Goal: Task Accomplishment & Management: Manage account settings

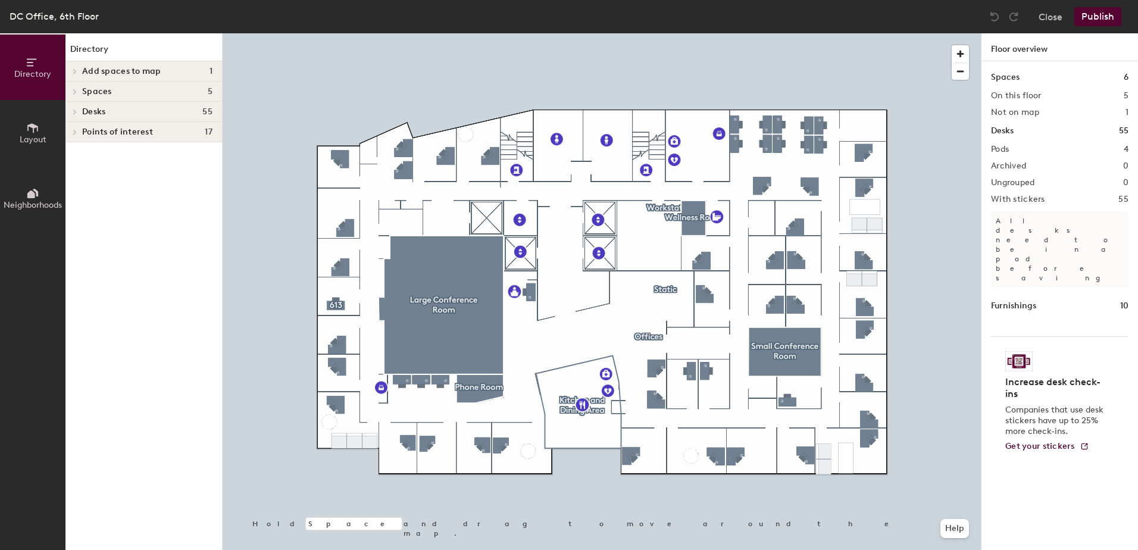
click at [22, 138] on span "Layout" at bounding box center [33, 139] width 27 height 10
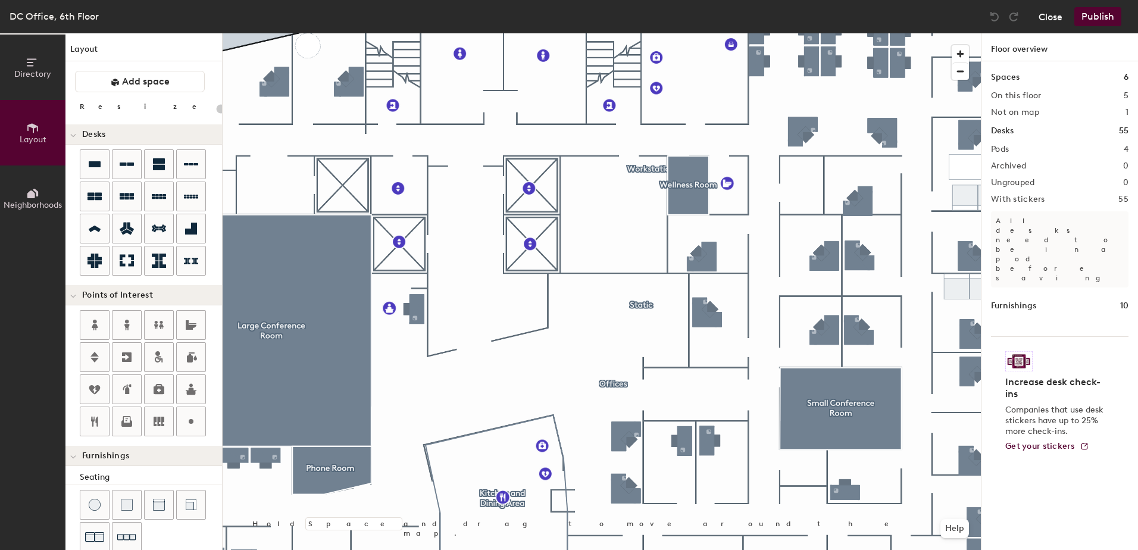
click at [1041, 14] on button "Close" at bounding box center [1050, 16] width 24 height 19
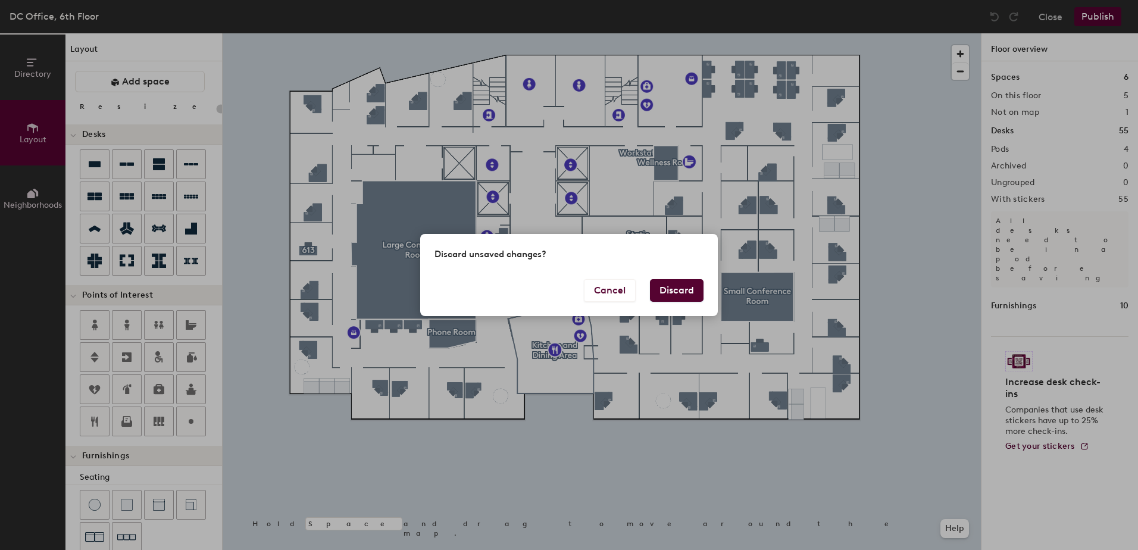
click at [688, 286] on button "Discard" at bounding box center [677, 290] width 54 height 23
type input "20"
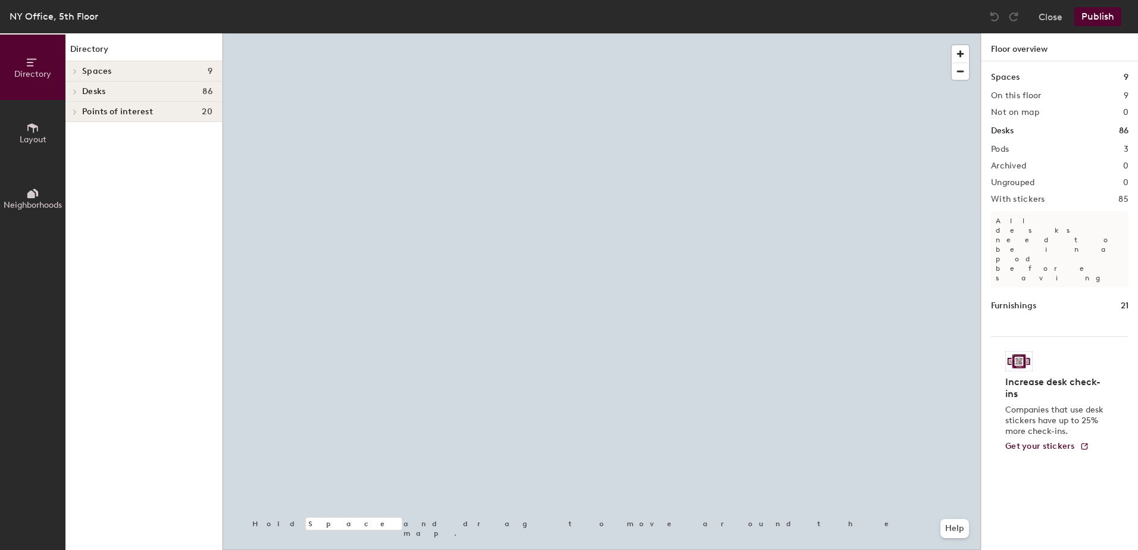
click at [41, 139] on span "Layout" at bounding box center [33, 139] width 27 height 10
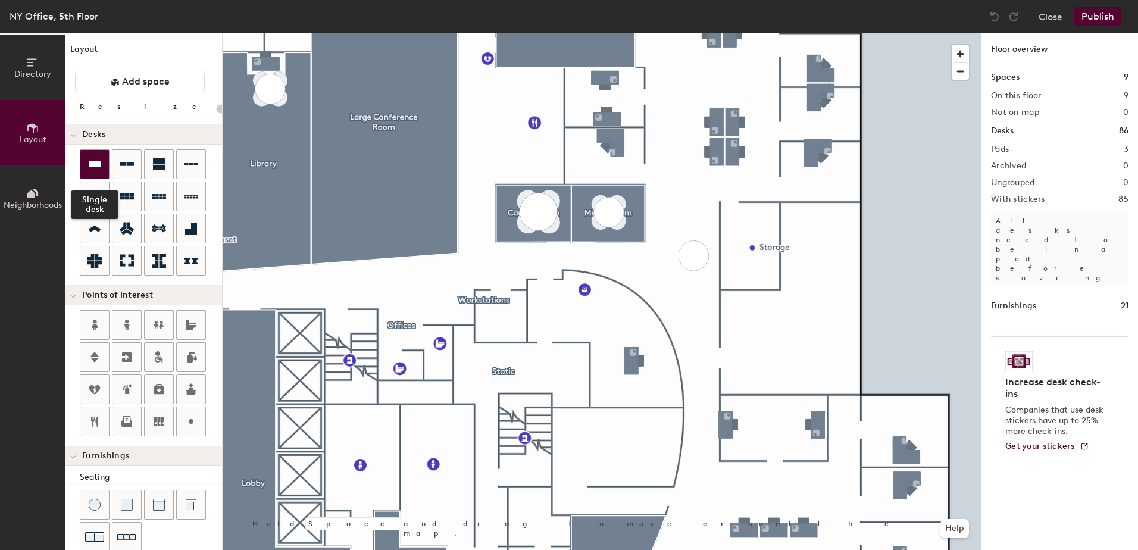
click at [89, 171] on icon at bounding box center [94, 164] width 14 height 14
type input "100"
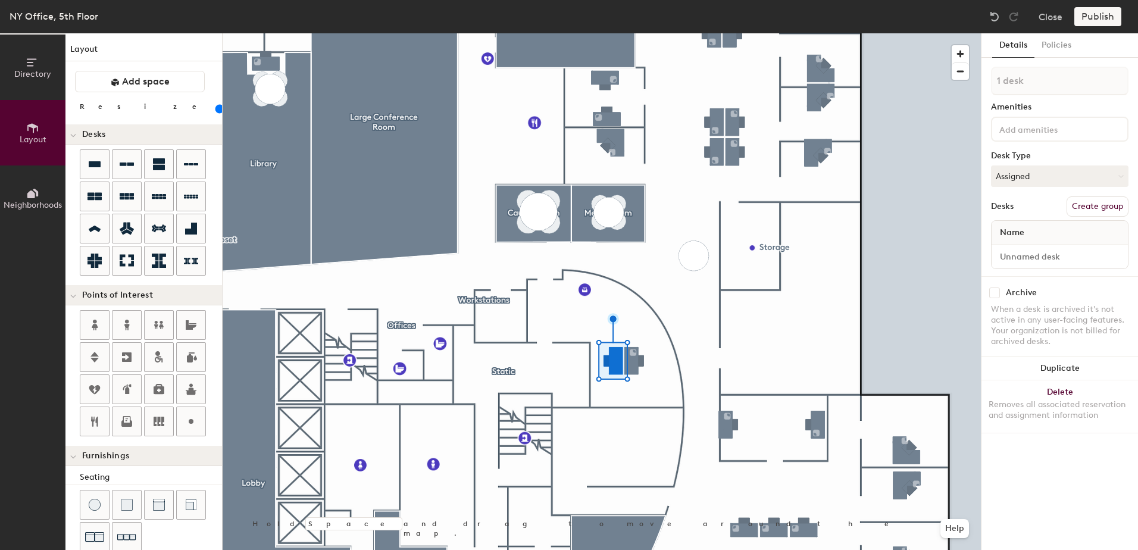
click at [1093, 18] on div "Publish" at bounding box center [1101, 16] width 54 height 19
click at [1094, 17] on div "Publish" at bounding box center [1101, 16] width 54 height 19
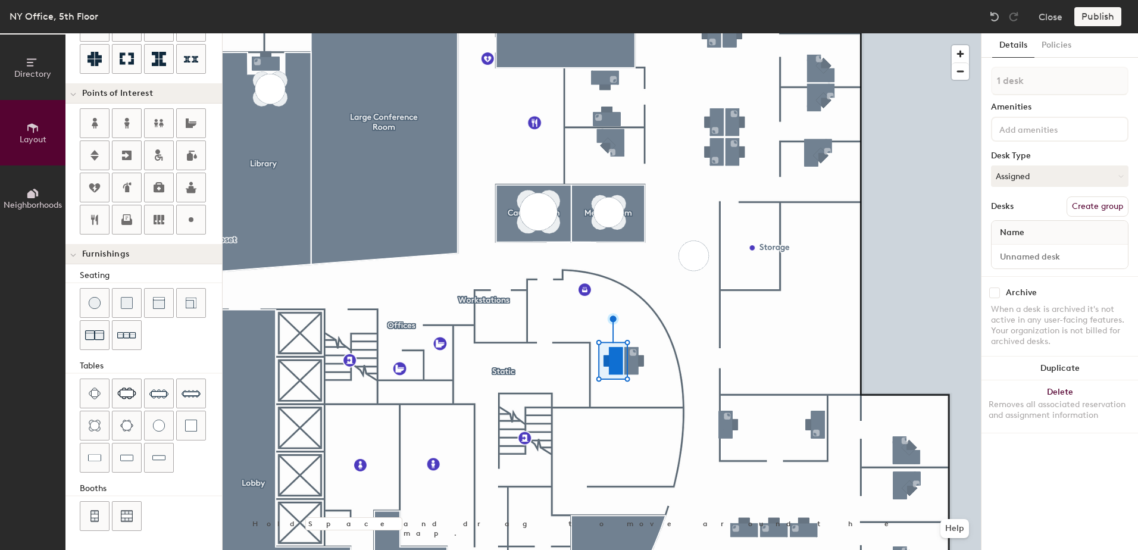
click at [1104, 14] on div "Publish" at bounding box center [1101, 16] width 54 height 19
drag, startPoint x: 1104, startPoint y: 14, endPoint x: 1092, endPoint y: 17, distance: 12.8
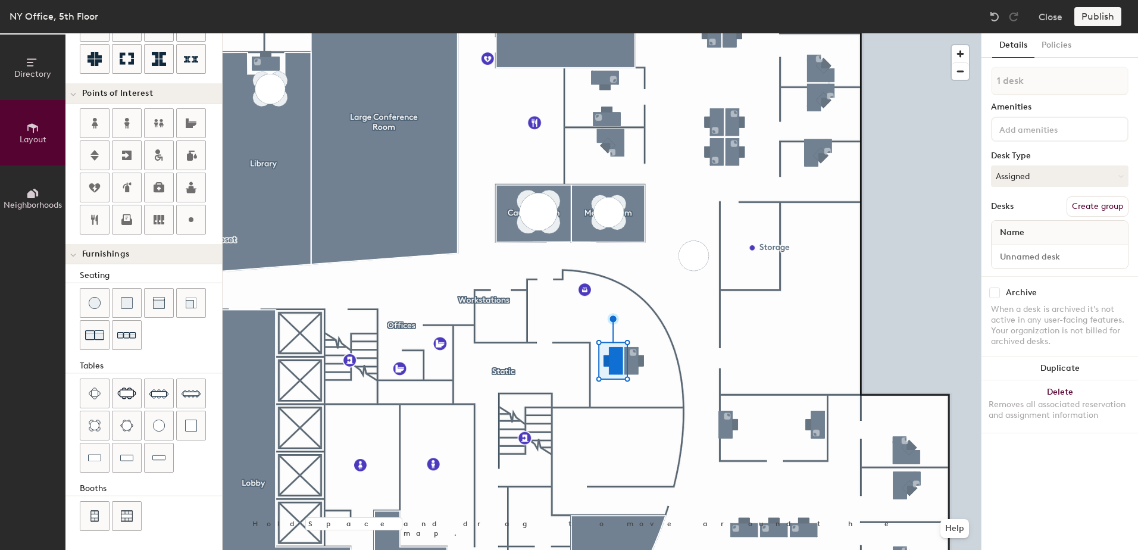
click at [1092, 17] on div "Publish" at bounding box center [1101, 16] width 54 height 19
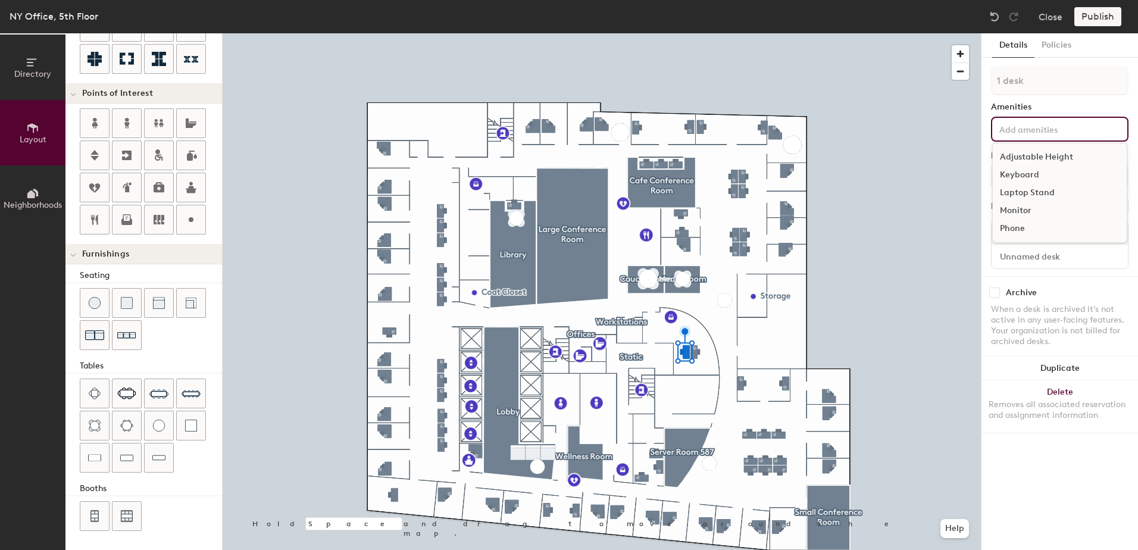
click at [1057, 128] on input at bounding box center [1050, 128] width 107 height 14
click at [1011, 192] on div "Laptop Stand" at bounding box center [1060, 193] width 134 height 18
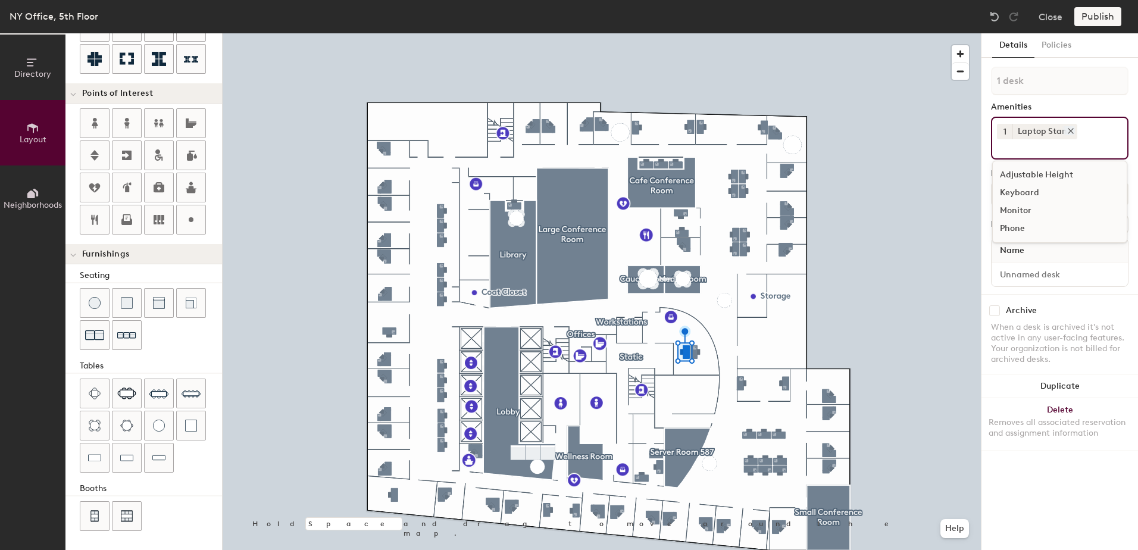
click at [1049, 134] on div "Laptop Stand" at bounding box center [1044, 131] width 65 height 15
click at [1068, 133] on icon at bounding box center [1070, 131] width 5 height 5
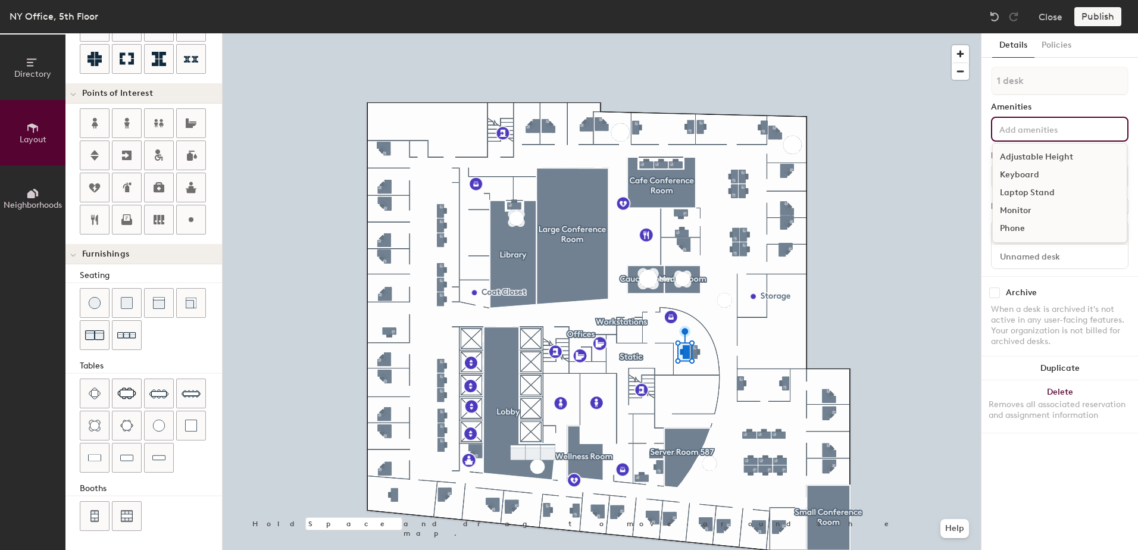
click at [1064, 131] on input at bounding box center [1050, 128] width 107 height 14
click at [1020, 213] on div "Monitor" at bounding box center [1060, 211] width 134 height 18
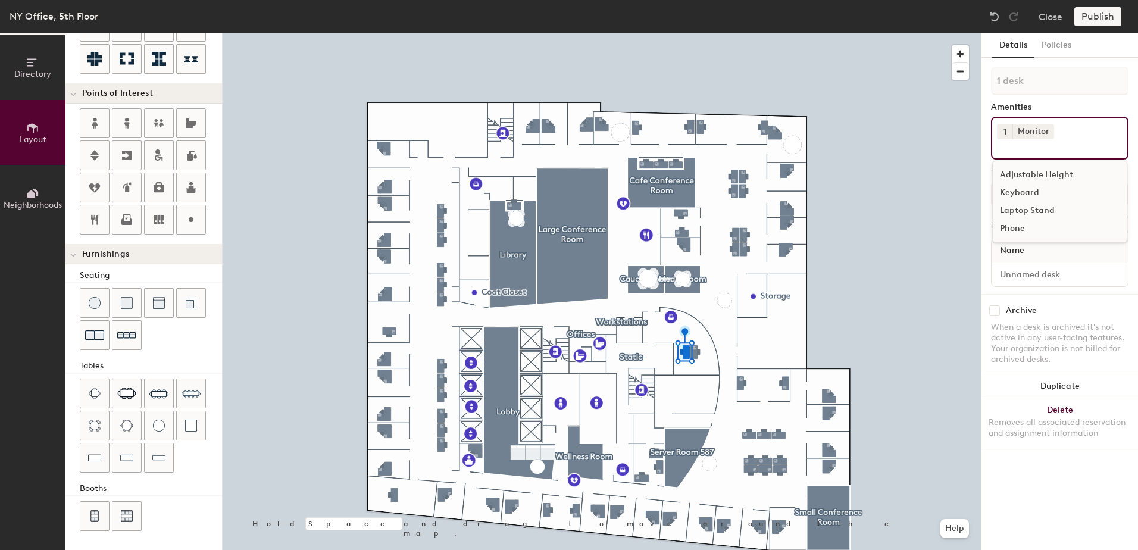
click at [1065, 142] on input at bounding box center [1050, 146] width 107 height 14
click at [1020, 149] on input at bounding box center [1050, 146] width 107 height 14
click at [1018, 187] on div "Keyboard" at bounding box center [1060, 193] width 134 height 18
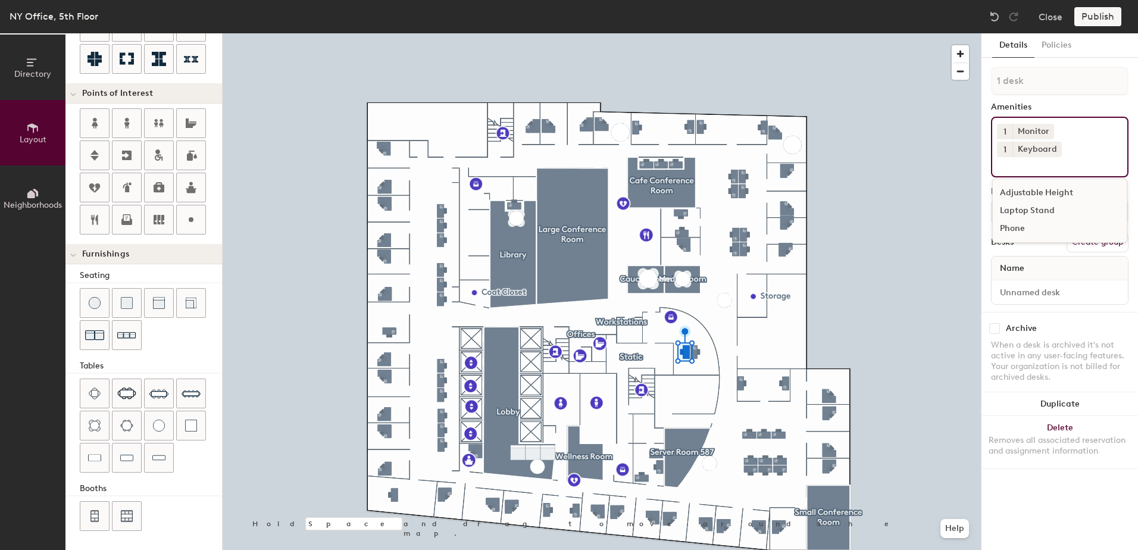
click at [1021, 157] on input at bounding box center [1050, 164] width 107 height 14
click at [1021, 184] on div "Adjustable Height" at bounding box center [1060, 193] width 134 height 18
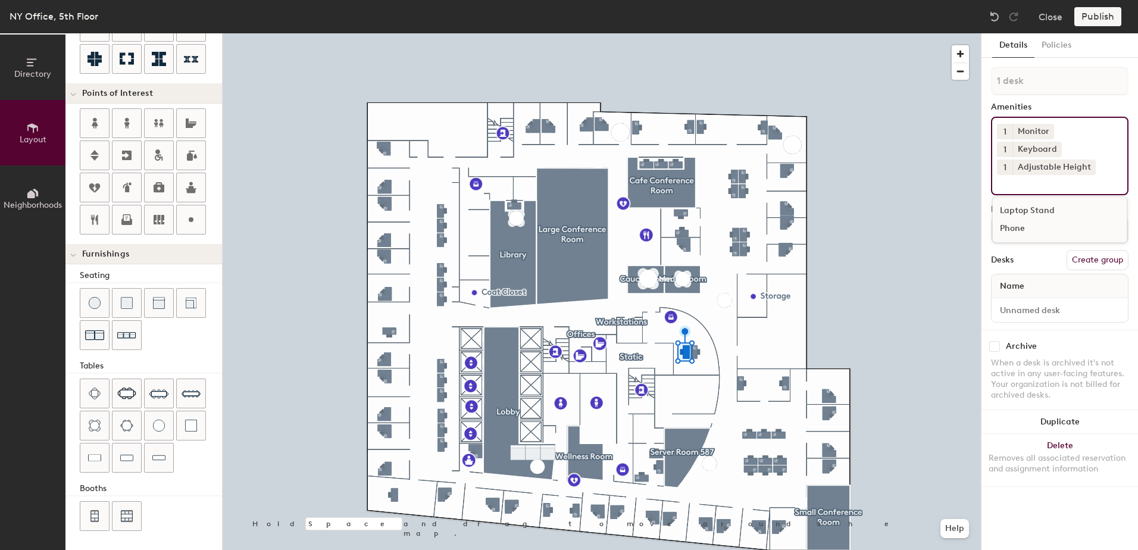
click at [1024, 250] on div "Desks Create group" at bounding box center [1059, 260] width 137 height 20
click at [1024, 219] on button "Assigned" at bounding box center [1059, 229] width 137 height 21
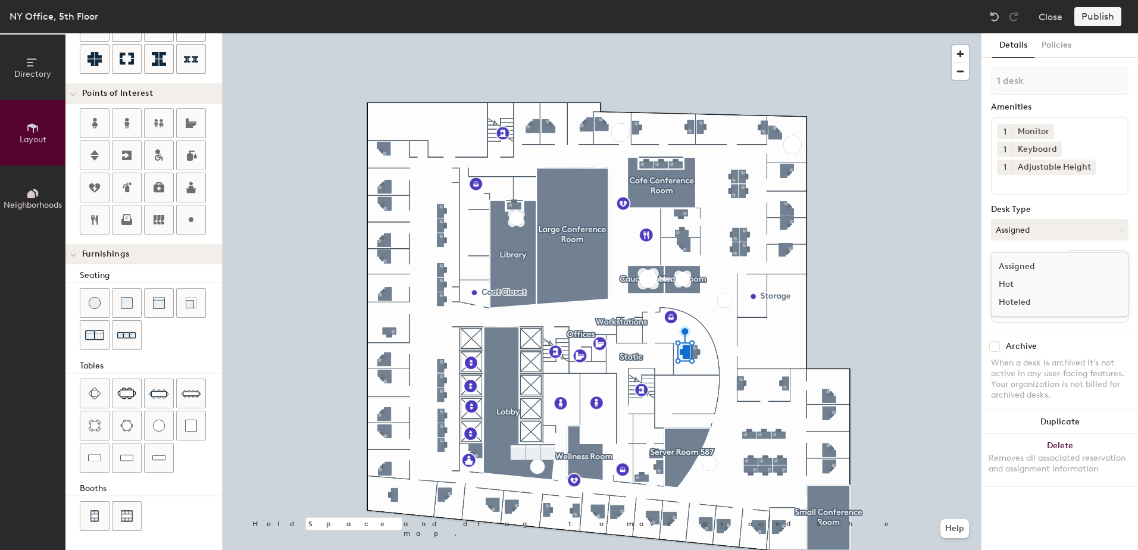
click at [1019, 258] on div "Assigned" at bounding box center [1050, 267] width 119 height 18
click at [1036, 274] on div "Name" at bounding box center [1059, 286] width 136 height 24
click at [1050, 42] on button "Policies" at bounding box center [1056, 45] width 44 height 24
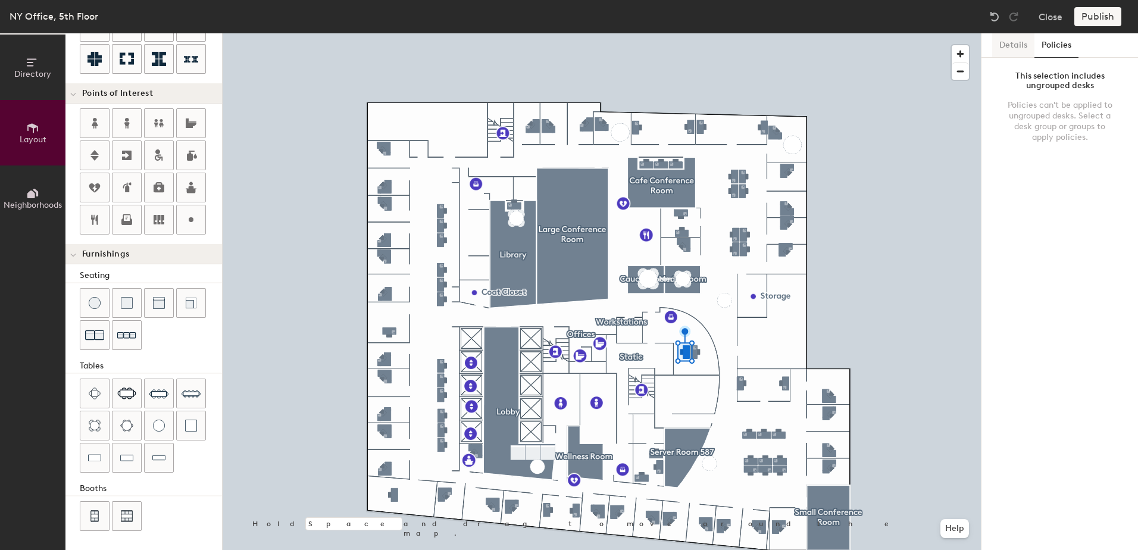
click at [1020, 45] on button "Details" at bounding box center [1013, 45] width 42 height 24
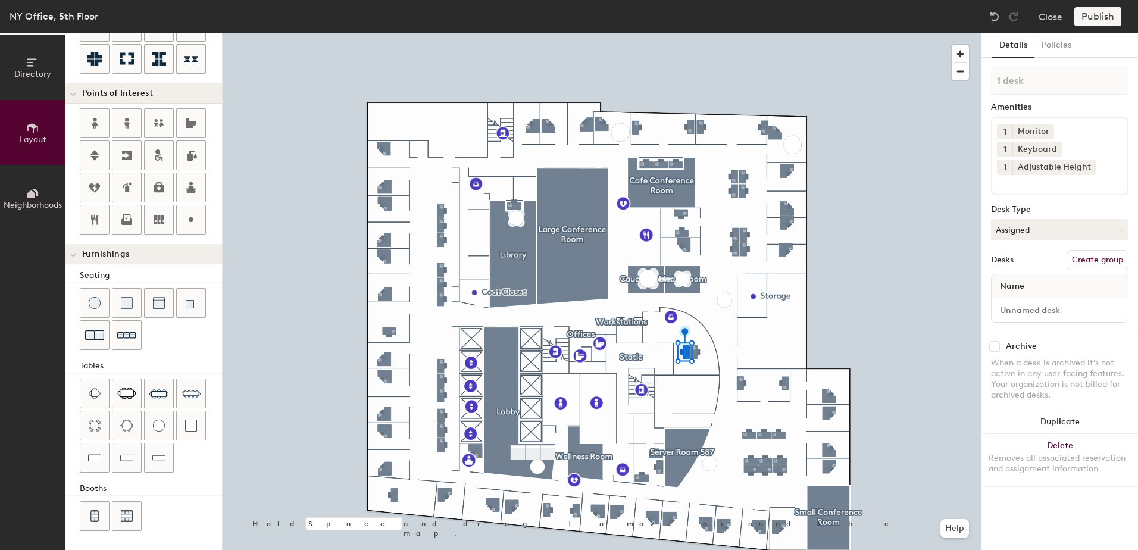
click at [1084, 14] on div "Publish" at bounding box center [1101, 16] width 54 height 19
click at [1018, 250] on div "Desks Create group" at bounding box center [1059, 260] width 137 height 20
click at [1015, 276] on span "Name" at bounding box center [1012, 286] width 36 height 21
click at [1059, 274] on div "Name" at bounding box center [1059, 286] width 136 height 24
click at [1029, 302] on input at bounding box center [1060, 310] width 132 height 17
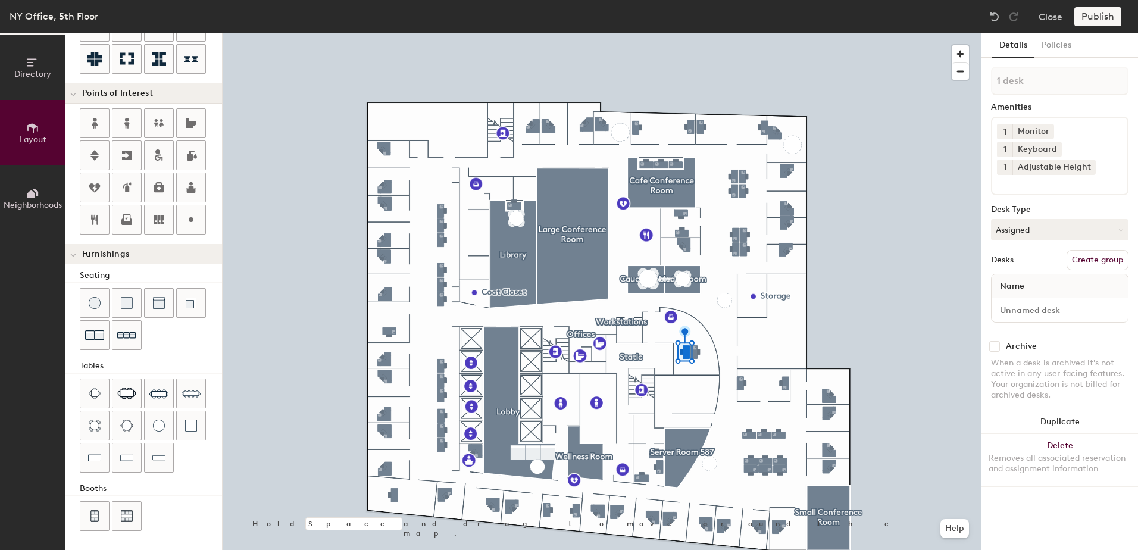
click at [1025, 276] on span "Name" at bounding box center [1012, 286] width 36 height 21
click at [1025, 302] on input at bounding box center [1060, 310] width 132 height 17
type input "Mailroom 2"
click at [1102, 6] on div "NY Office, 5th Floor Close Publish" at bounding box center [569, 16] width 1138 height 33
click at [1101, 12] on div "Publish" at bounding box center [1101, 16] width 54 height 19
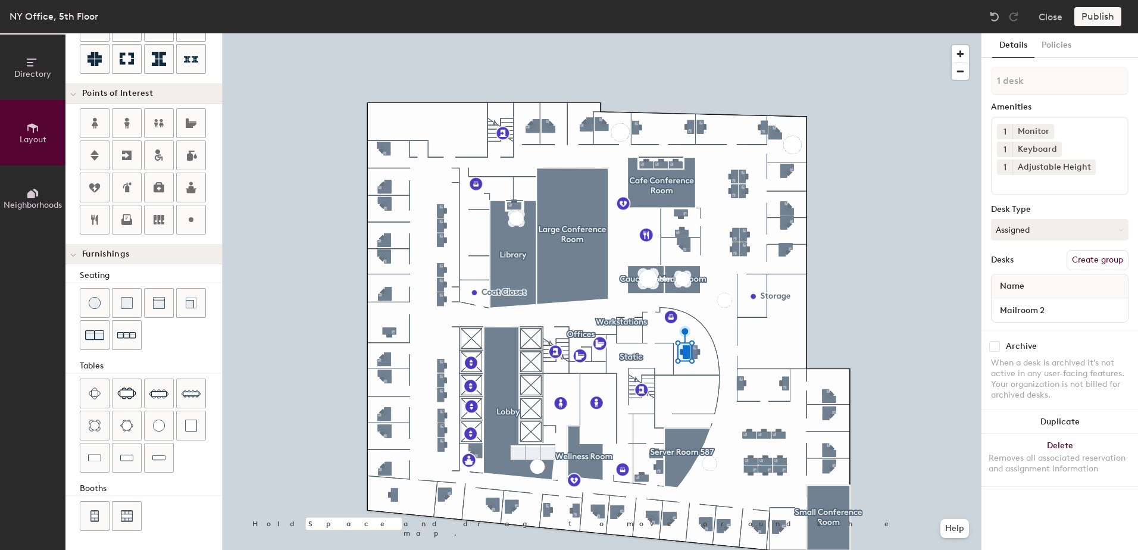
click at [1066, 311] on div "1 desk Amenities 1 Monitor 1 Keyboard 1 Adjustable Height Desk Type Assigned De…" at bounding box center [1059, 198] width 137 height 263
drag, startPoint x: 1056, startPoint y: 37, endPoint x: 1056, endPoint y: 45, distance: 7.7
click at [1056, 45] on button "Policies" at bounding box center [1056, 45] width 44 height 24
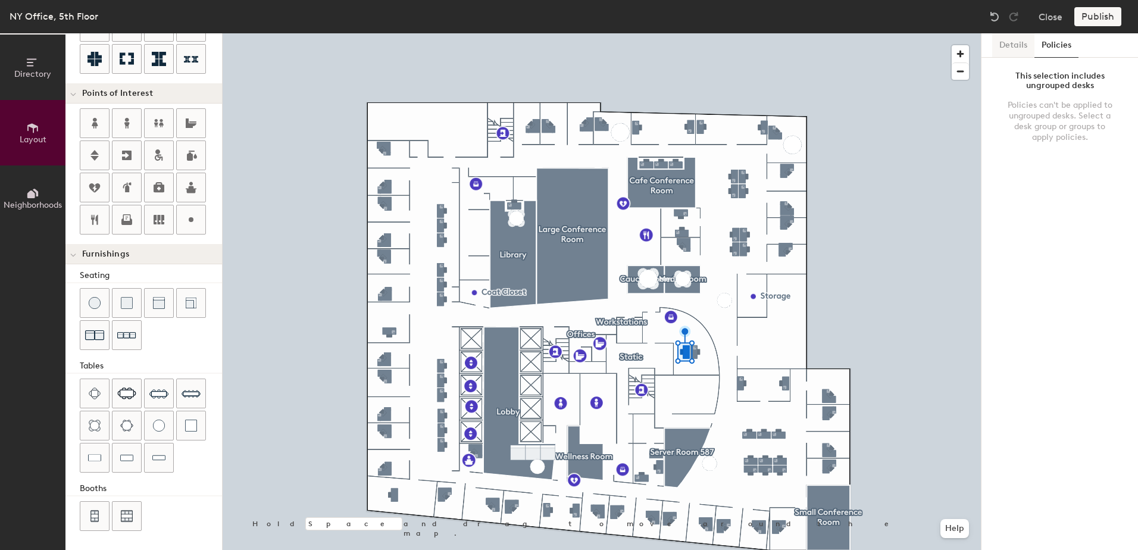
click at [1021, 40] on button "Details" at bounding box center [1013, 45] width 42 height 24
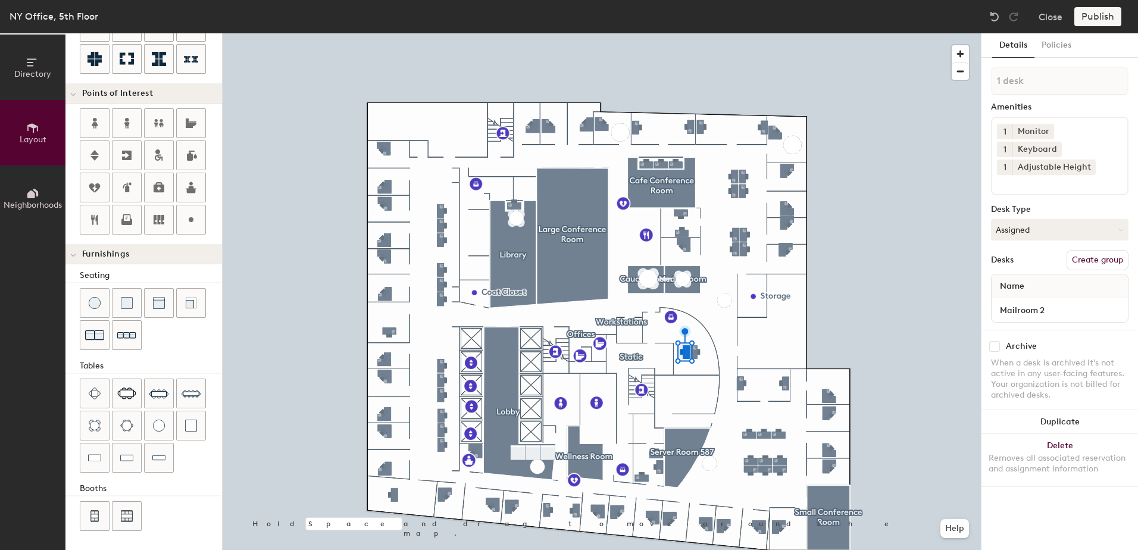
drag, startPoint x: 1082, startPoint y: 2, endPoint x: 1089, endPoint y: 11, distance: 11.9
click at [1088, 11] on div "NY Office, 5th Floor Close Publish" at bounding box center [569, 16] width 1138 height 33
click at [1091, 12] on div "Publish" at bounding box center [1101, 16] width 54 height 19
click at [1091, 15] on div "Publish" at bounding box center [1101, 16] width 54 height 19
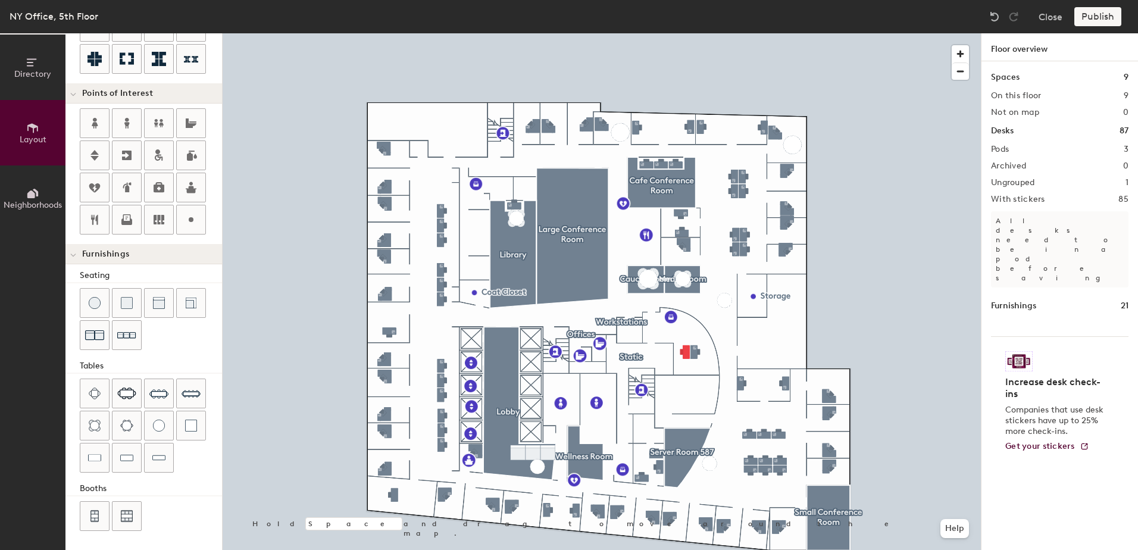
click at [1009, 49] on h1 "Floor overview" at bounding box center [1059, 47] width 157 height 28
click at [953, 33] on div at bounding box center [602, 33] width 758 height 0
click at [1035, 376] on h4 "Increase desk check-ins" at bounding box center [1056, 388] width 102 height 24
click at [1025, 405] on p "Companies that use desk stickers have up to 25% more check-ins." at bounding box center [1056, 421] width 102 height 32
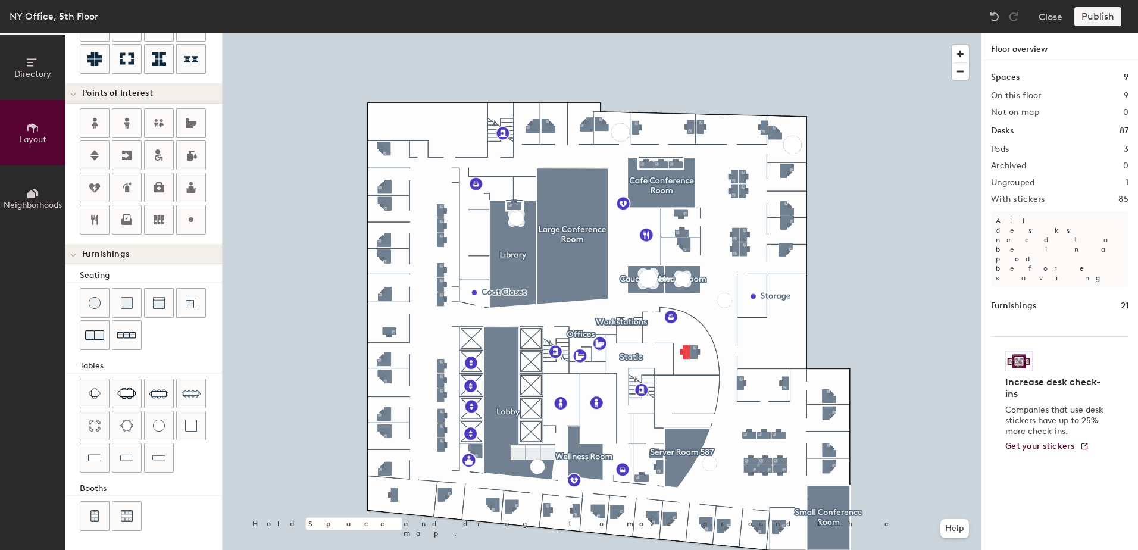
click at [983, 314] on div "Spaces 9 On this floor 9 Not on map 0 Desks 87 Pods 3 Archived 0 Ungrouped 1 Wi…" at bounding box center [1059, 319] width 157 height 517
click at [1003, 49] on h1 "Floor overview" at bounding box center [1059, 47] width 157 height 28
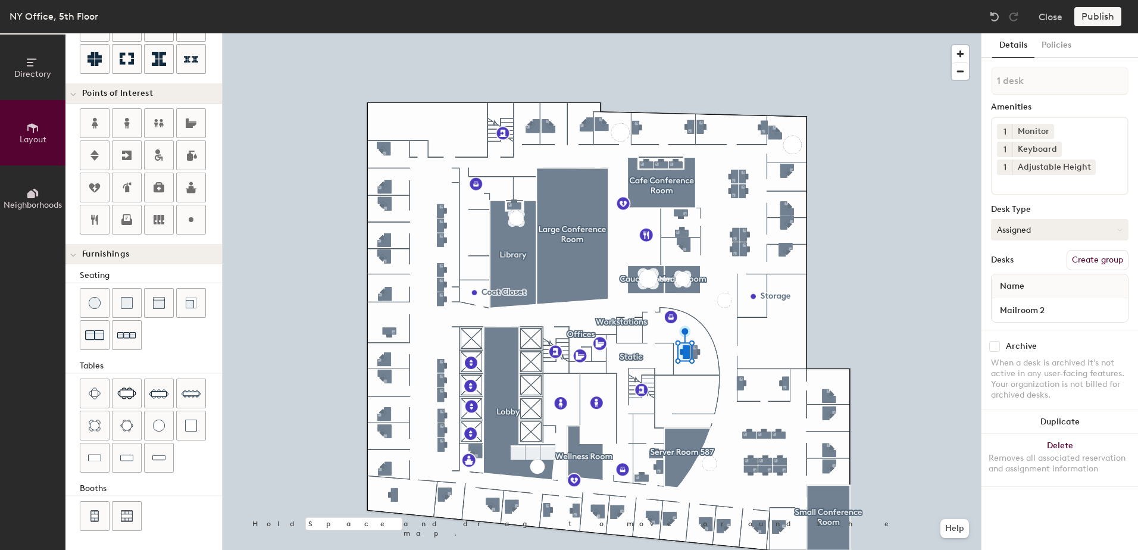
click at [1022, 219] on button "Assigned" at bounding box center [1059, 229] width 137 height 21
click at [1091, 0] on div "NY Office, 5th Floor Close Publish" at bounding box center [569, 16] width 1138 height 33
click at [1091, 20] on div "Publish" at bounding box center [1101, 16] width 54 height 19
click at [1088, 12] on div "Publish" at bounding box center [1101, 16] width 54 height 19
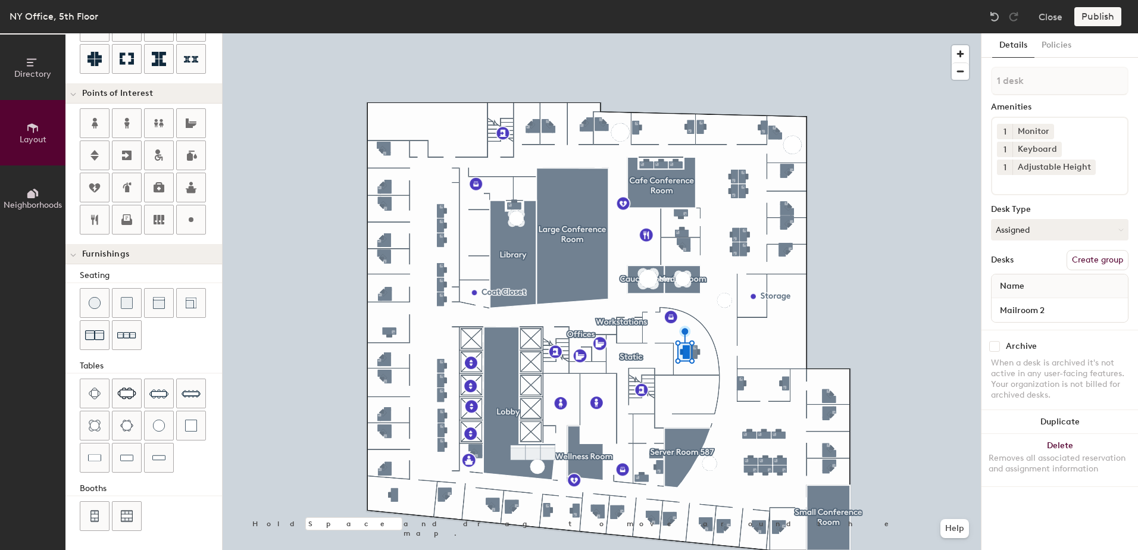
click at [1088, 12] on div "Publish" at bounding box center [1101, 16] width 54 height 19
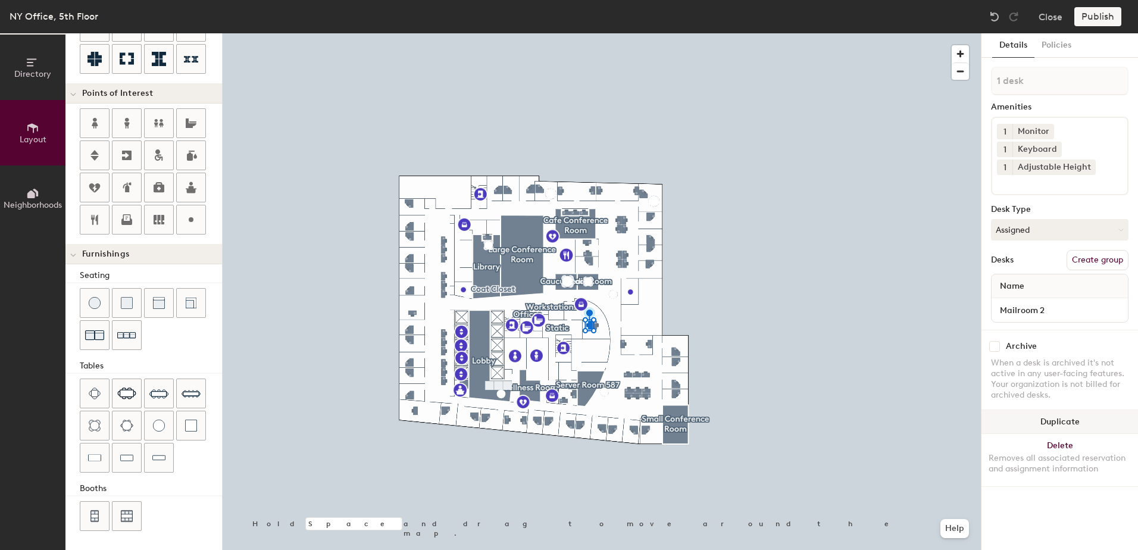
click at [1047, 410] on button "Duplicate" at bounding box center [1059, 422] width 157 height 24
click at [1079, 434] on button "Delete Removes all associated reservation and assignment information" at bounding box center [1059, 460] width 157 height 52
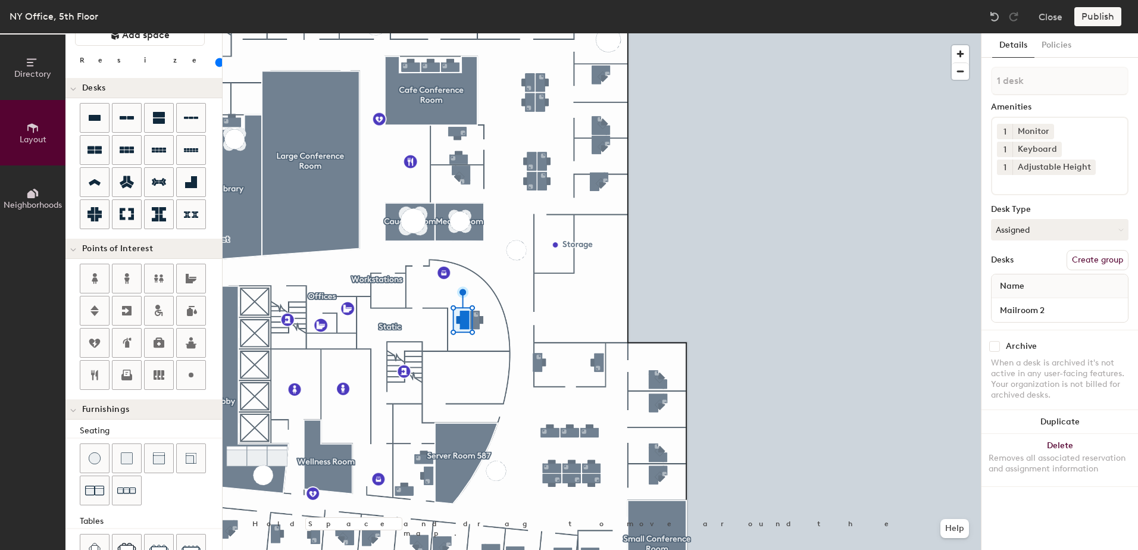
scroll to position [0, 0]
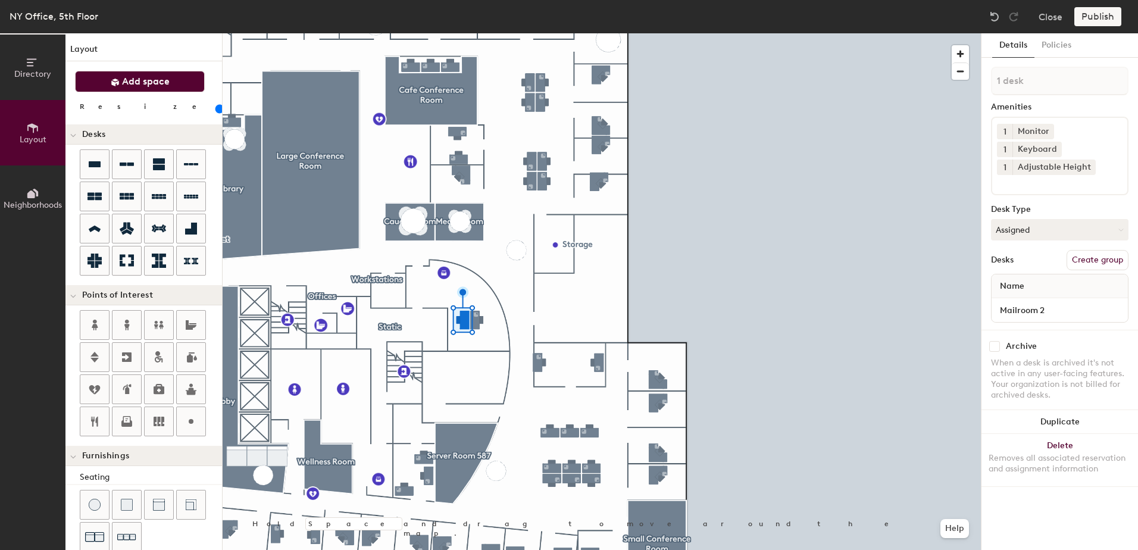
click at [111, 87] on button "Add space" at bounding box center [140, 81] width 130 height 21
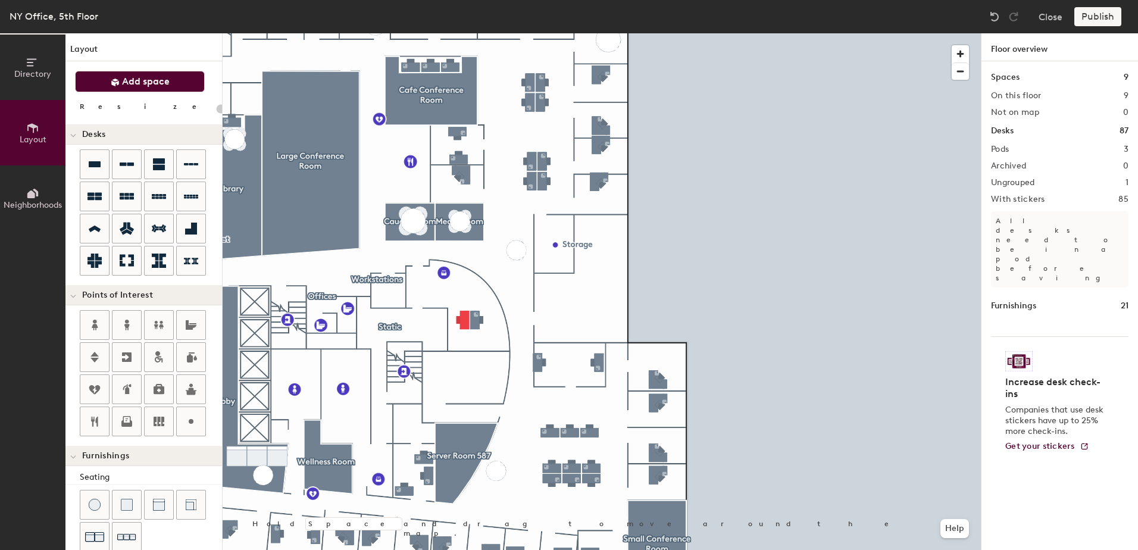
type input "20"
click at [113, 79] on icon at bounding box center [115, 82] width 9 height 9
click at [20, 61] on button "Directory" at bounding box center [32, 67] width 65 height 65
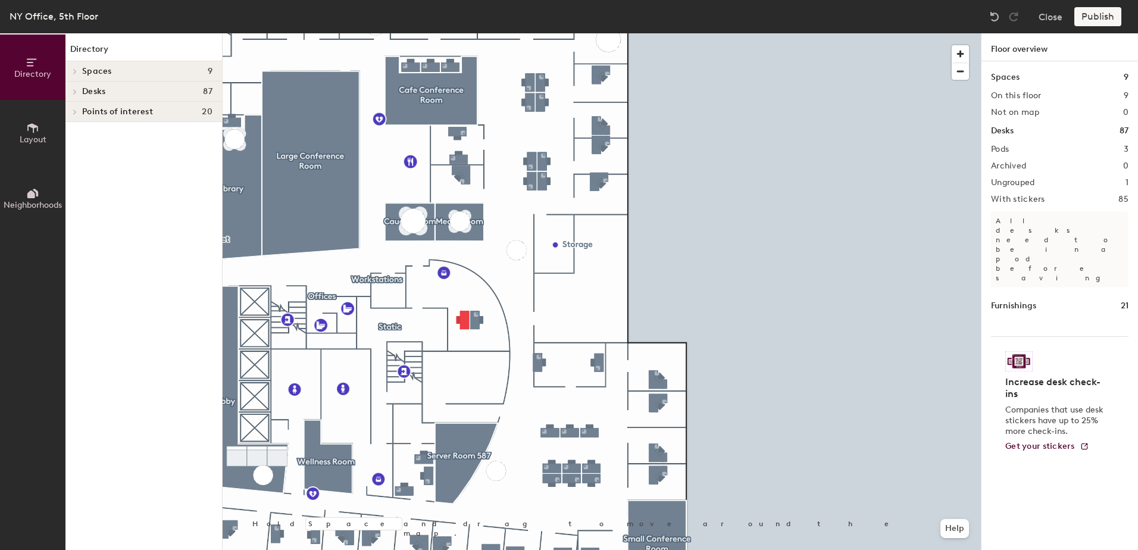
click at [19, 134] on button "Layout" at bounding box center [32, 132] width 65 height 65
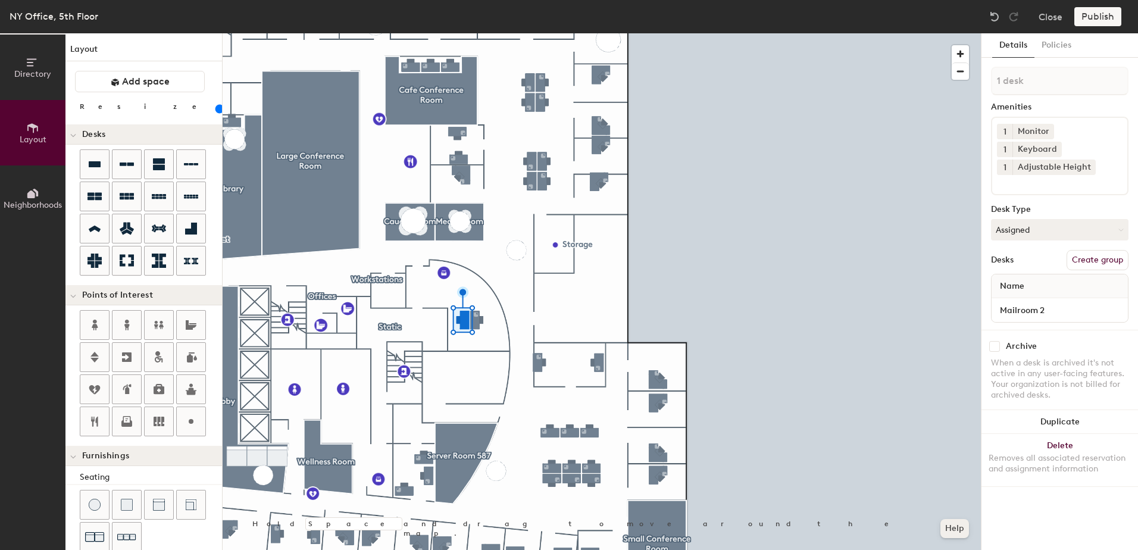
click at [949, 528] on button "Help" at bounding box center [954, 528] width 29 height 19
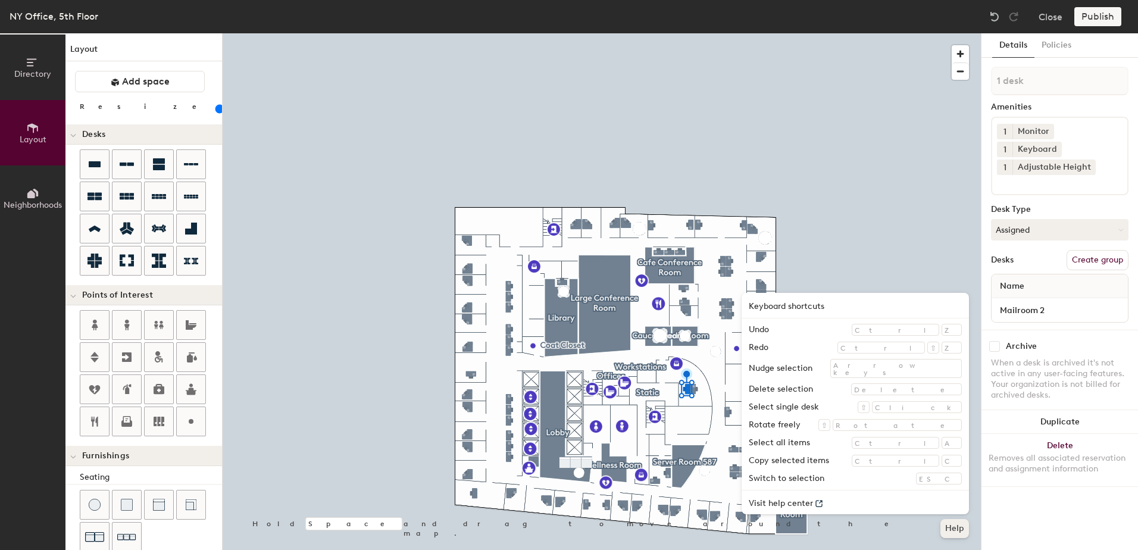
click at [955, 531] on button "Help" at bounding box center [954, 528] width 29 height 19
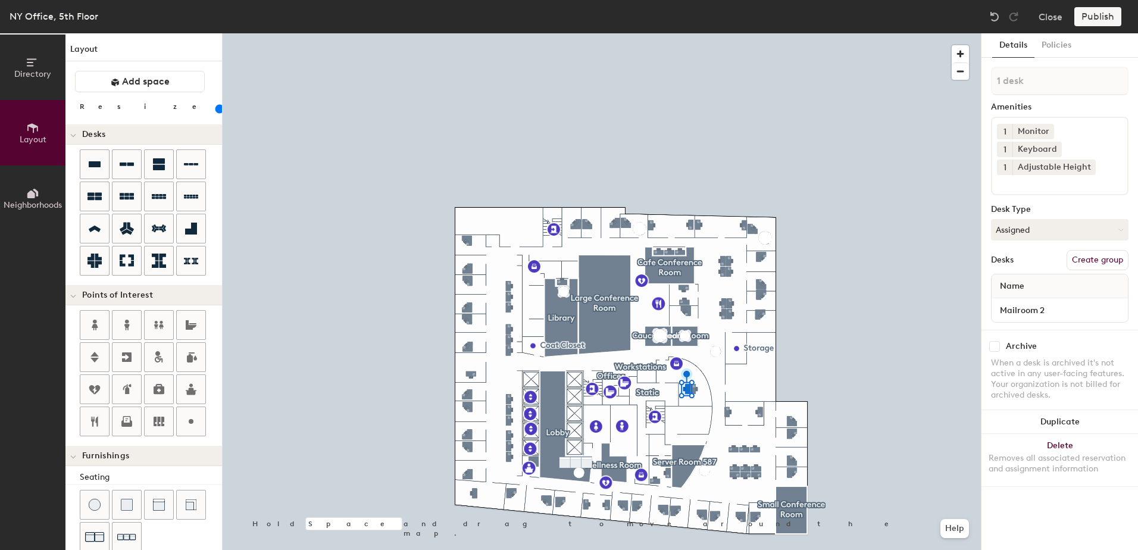
click at [1094, 15] on div "Publish" at bounding box center [1101, 16] width 54 height 19
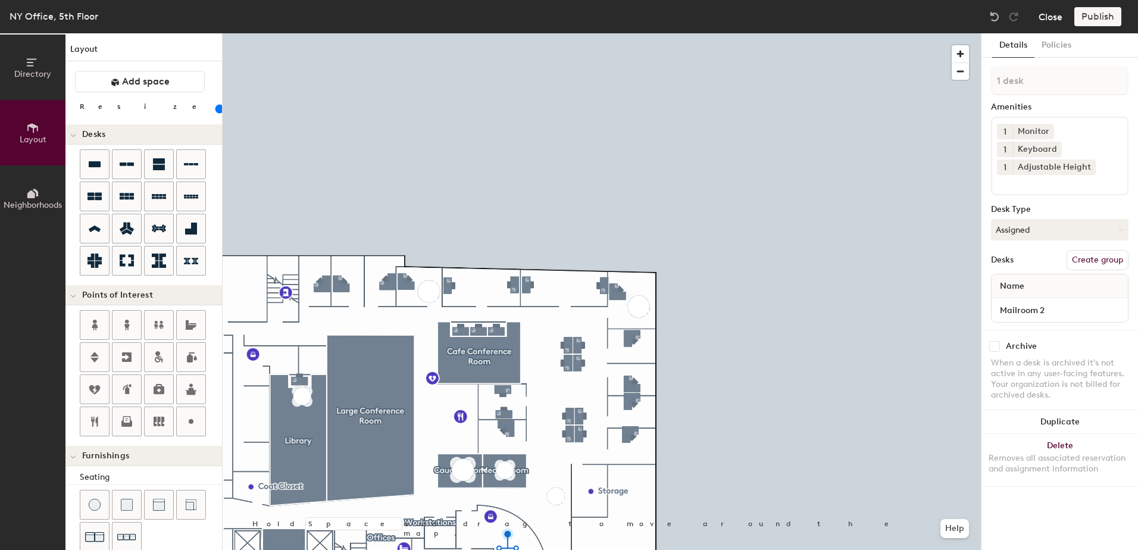
click at [1052, 18] on button "Close" at bounding box center [1050, 16] width 24 height 19
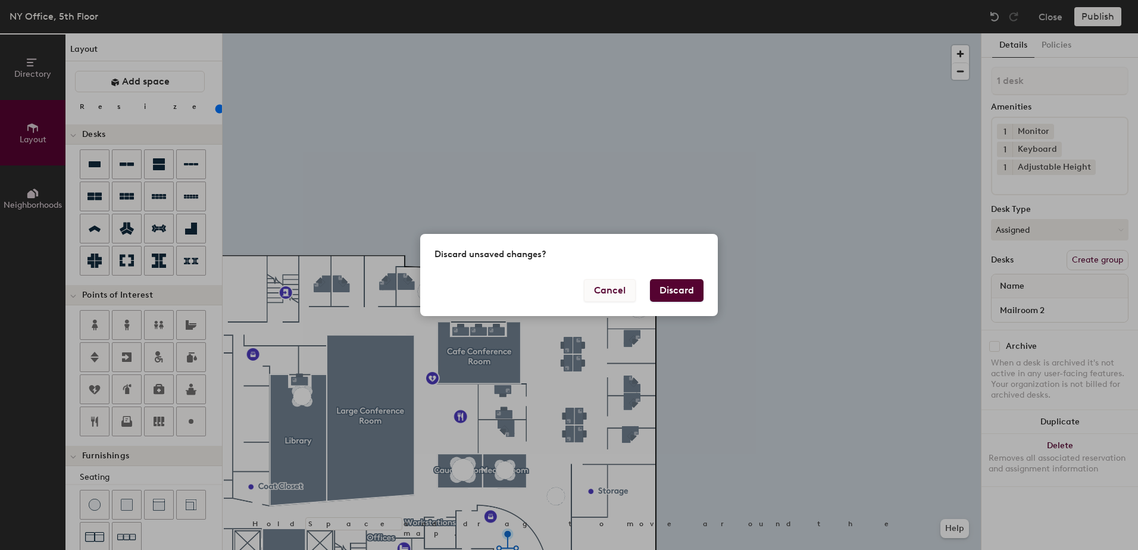
click at [609, 290] on button "Cancel" at bounding box center [610, 290] width 52 height 23
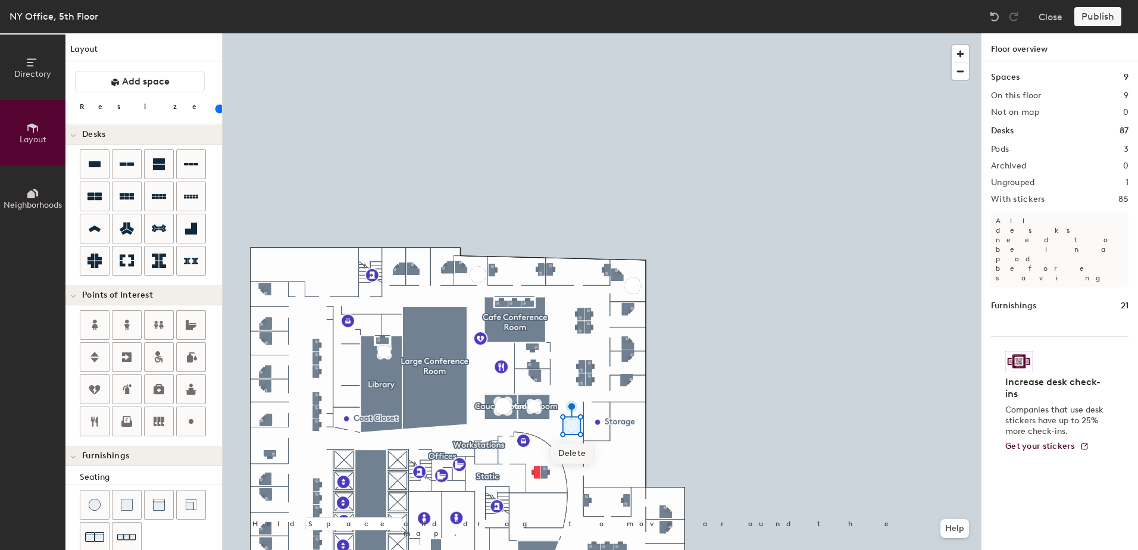
click at [571, 457] on span "Delete" at bounding box center [572, 453] width 42 height 20
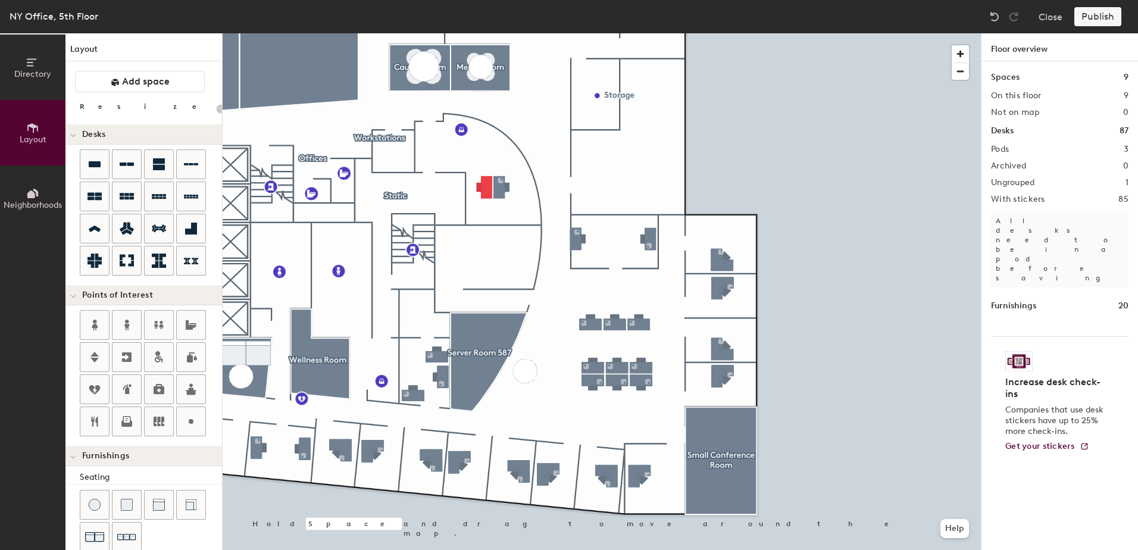
click at [481, 33] on div at bounding box center [602, 33] width 758 height 0
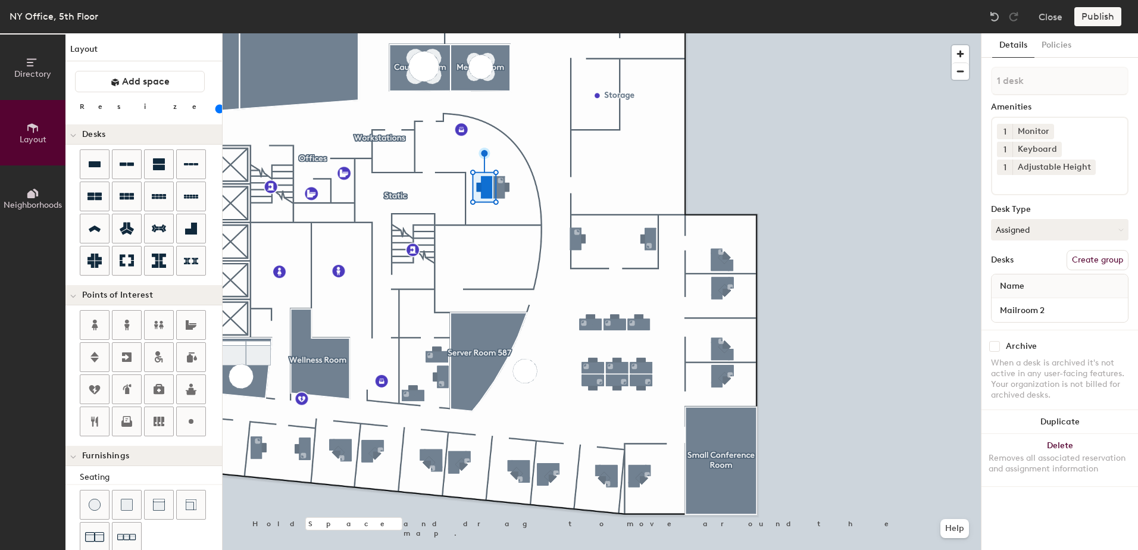
click at [1112, 250] on button "Create group" at bounding box center [1097, 260] width 62 height 20
click at [1094, 341] on div "Archive" at bounding box center [1059, 346] width 137 height 11
click at [1021, 41] on button "Details" at bounding box center [1013, 45] width 42 height 24
click at [1055, 43] on button "Policies" at bounding box center [1056, 45] width 44 height 24
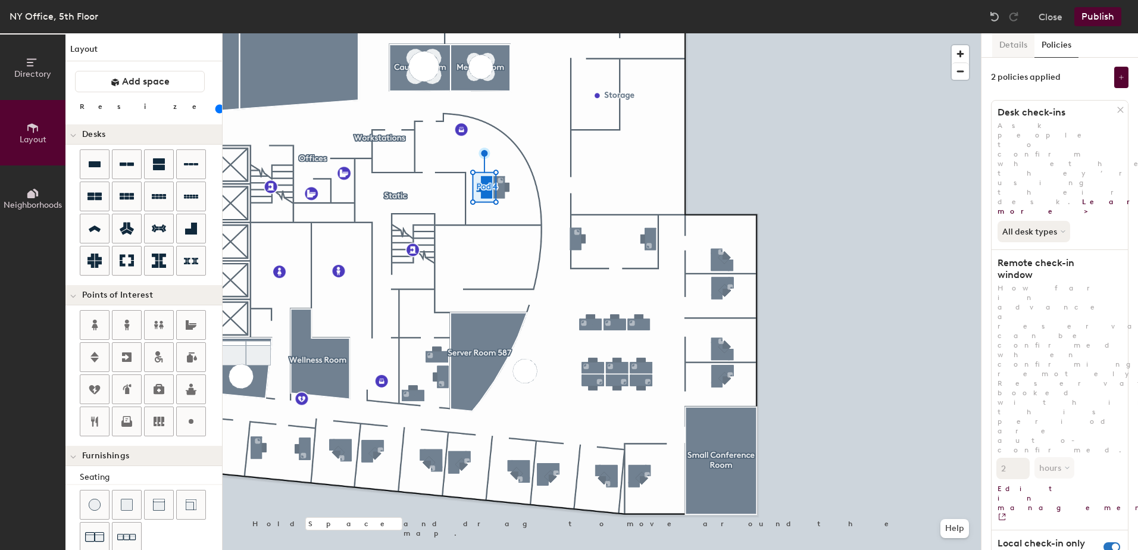
click at [1025, 35] on button "Details" at bounding box center [1013, 45] width 42 height 24
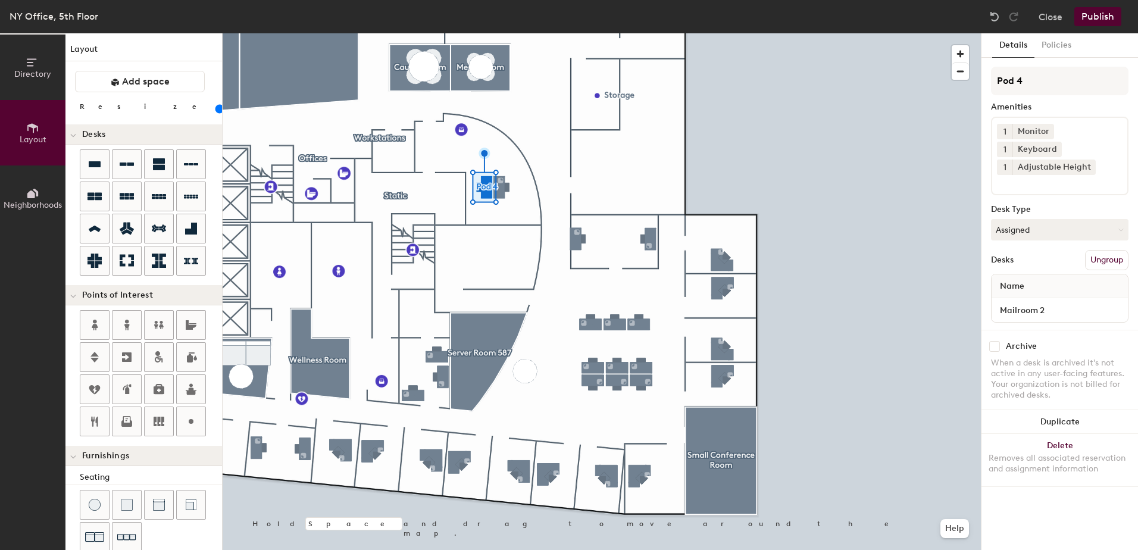
click at [1096, 12] on button "Publish" at bounding box center [1097, 16] width 47 height 19
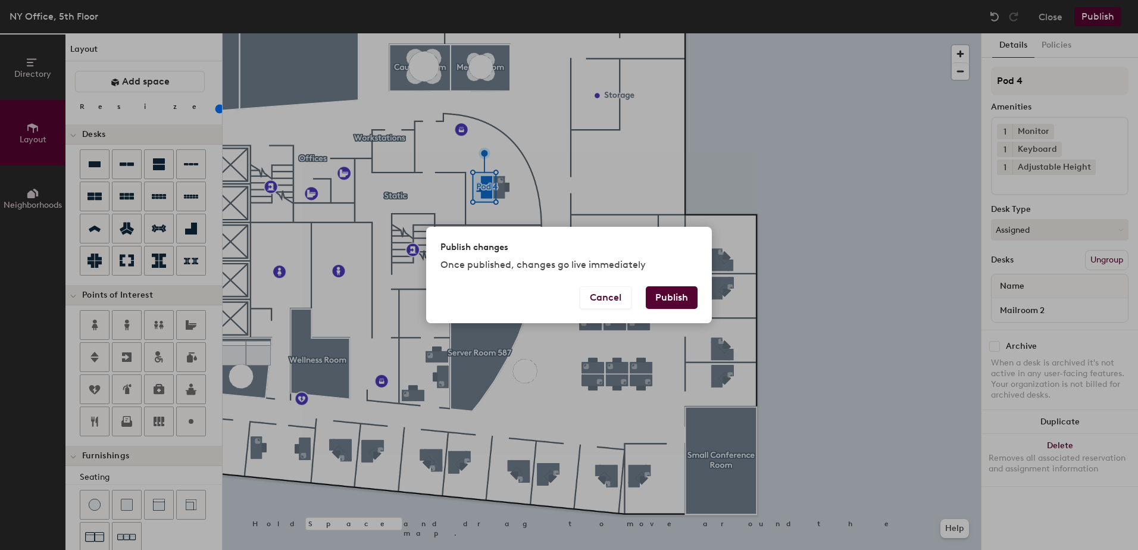
click at [677, 293] on button "Publish" at bounding box center [672, 297] width 52 height 23
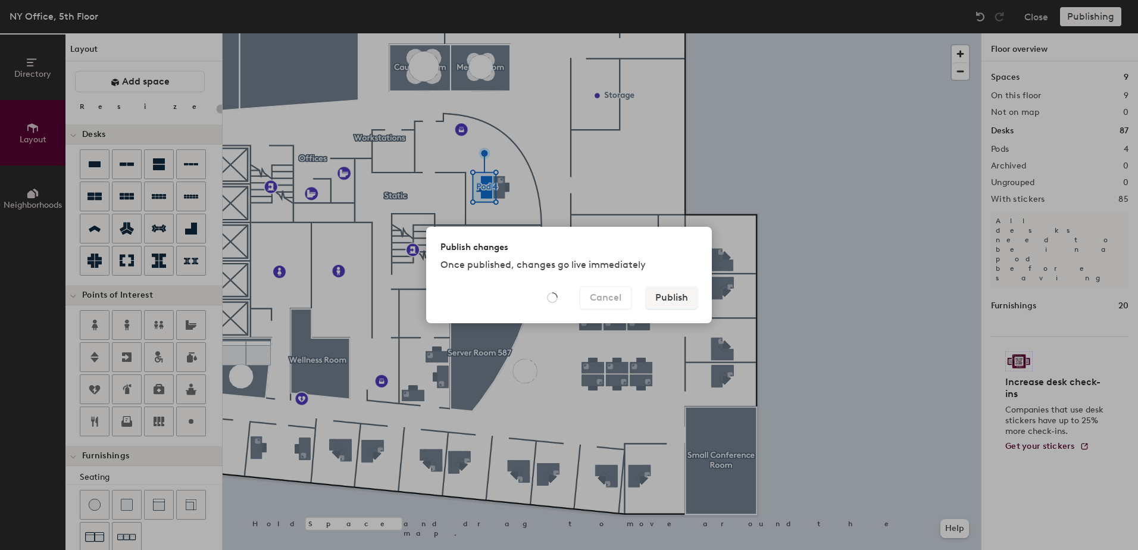
type input "20"
